Goal: Information Seeking & Learning: Learn about a topic

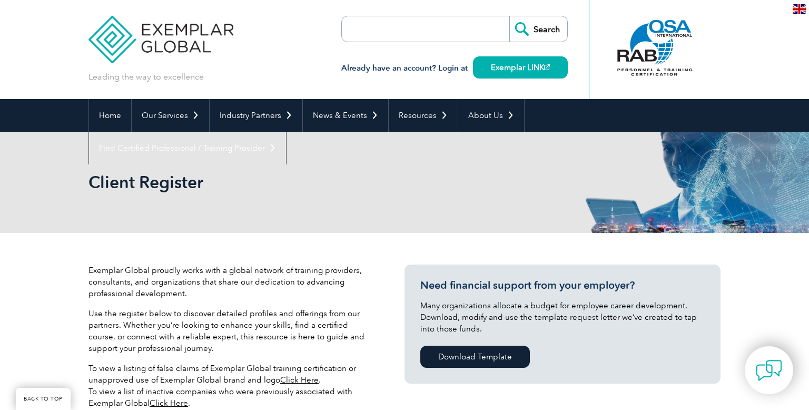
select select "[GEOGRAPHIC_DATA]"
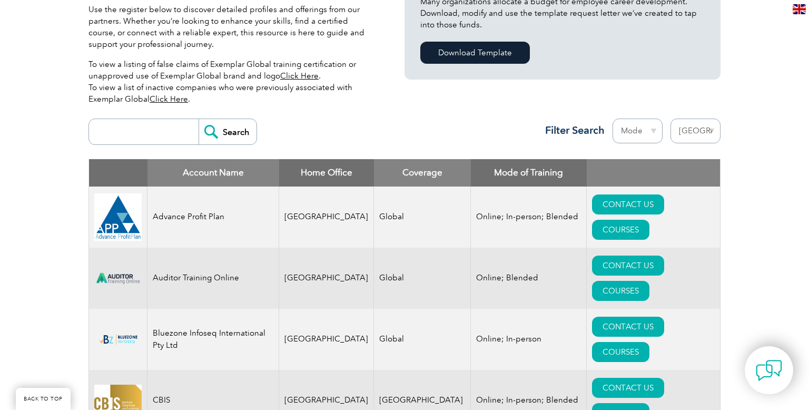
scroll to position [297, 0]
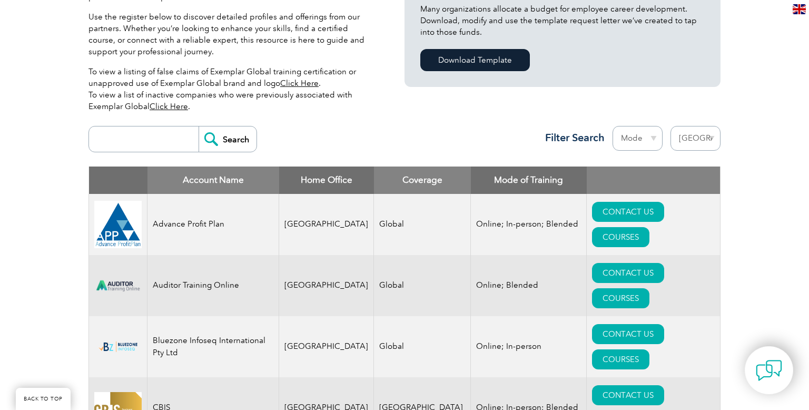
click at [141, 144] on input "search" at bounding box center [146, 138] width 104 height 25
type input "food safety"
click at [230, 139] on input "Search" at bounding box center [228, 138] width 58 height 25
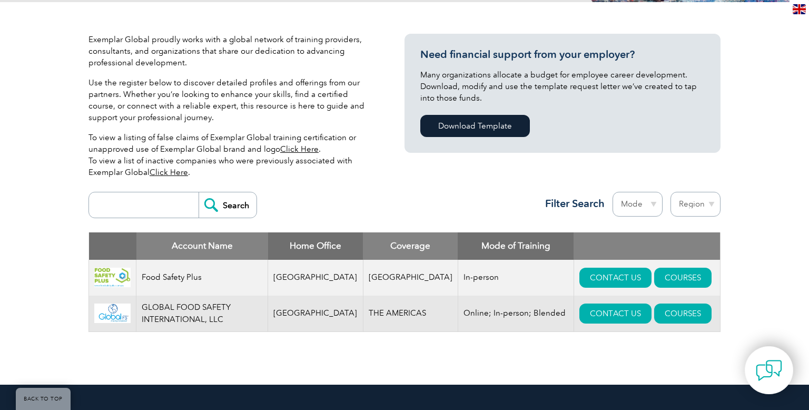
scroll to position [232, 0]
